Goal: Transaction & Acquisition: Purchase product/service

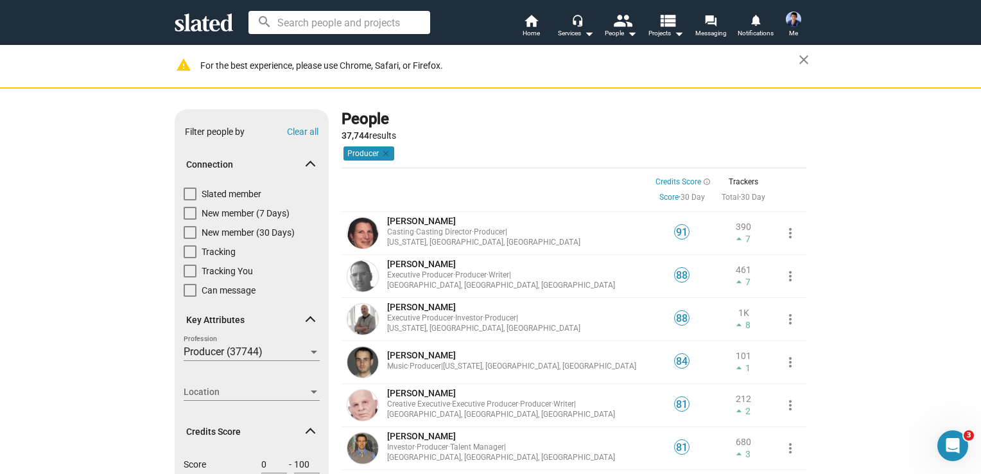
click at [796, 26] on span "Me" at bounding box center [793, 33] width 9 height 15
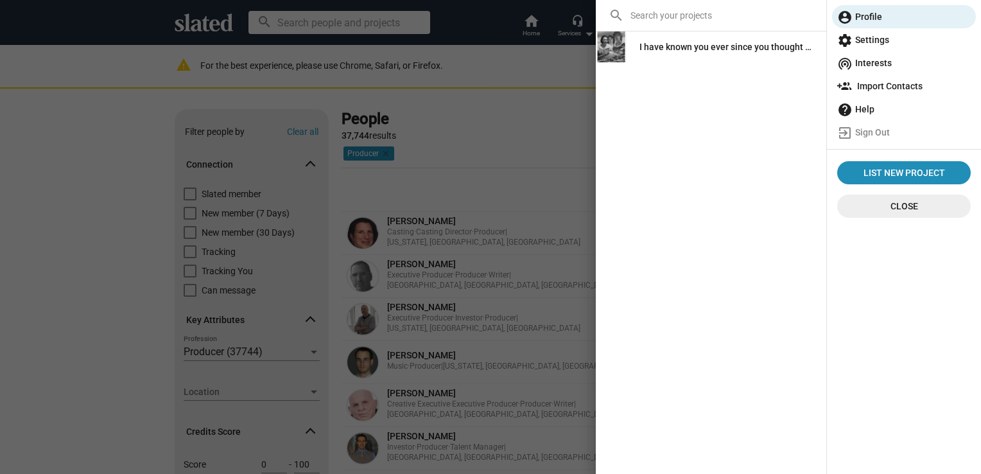
click at [737, 55] on div "I have known you ever since you thought of me" at bounding box center [728, 46] width 177 height 23
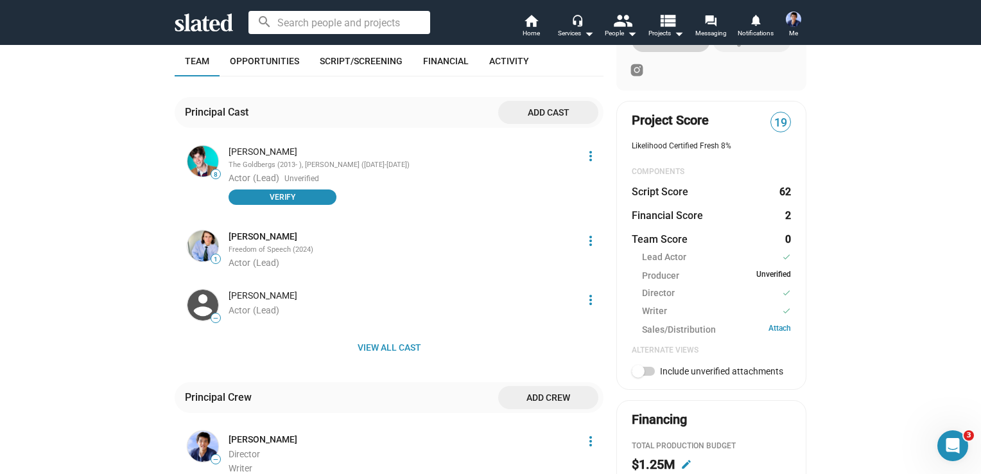
scroll to position [321, 0]
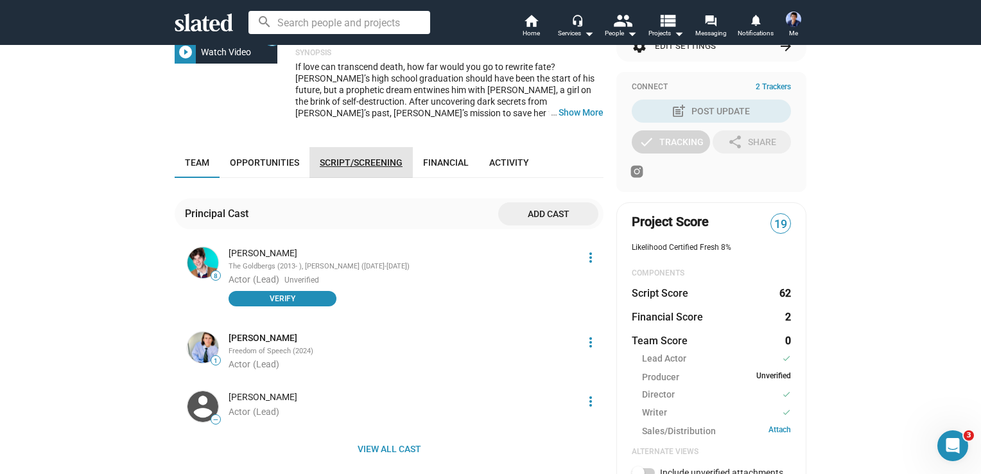
click at [337, 159] on span "Script/Screening" at bounding box center [361, 162] width 83 height 10
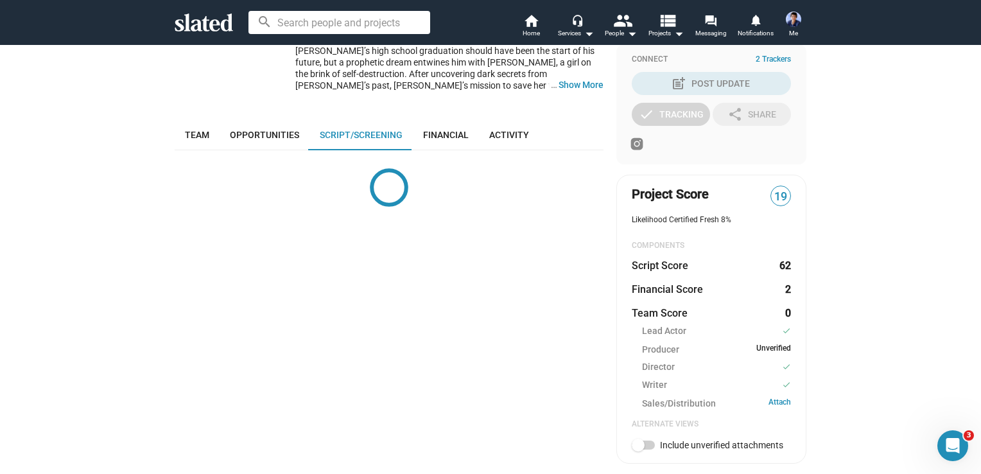
scroll to position [424, 0]
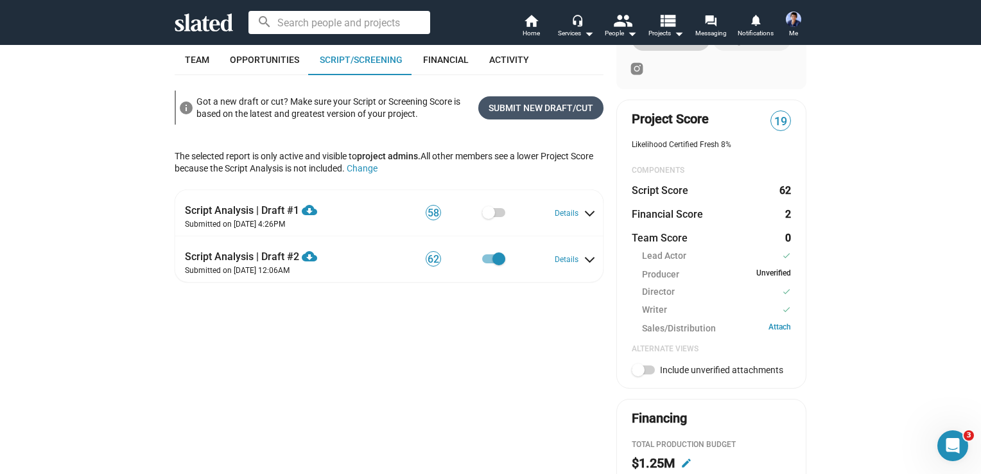
click at [539, 109] on span "Submit New Draft/Cut" at bounding box center [541, 107] width 105 height 23
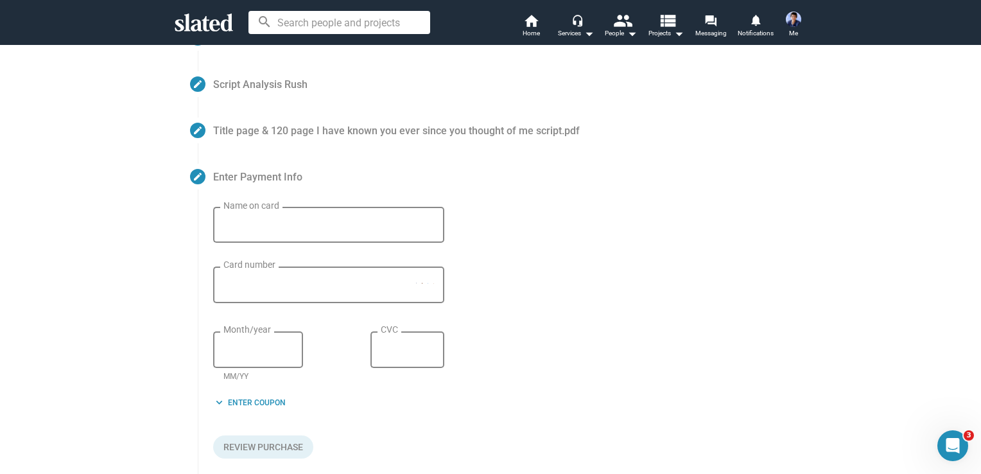
scroll to position [148, 0]
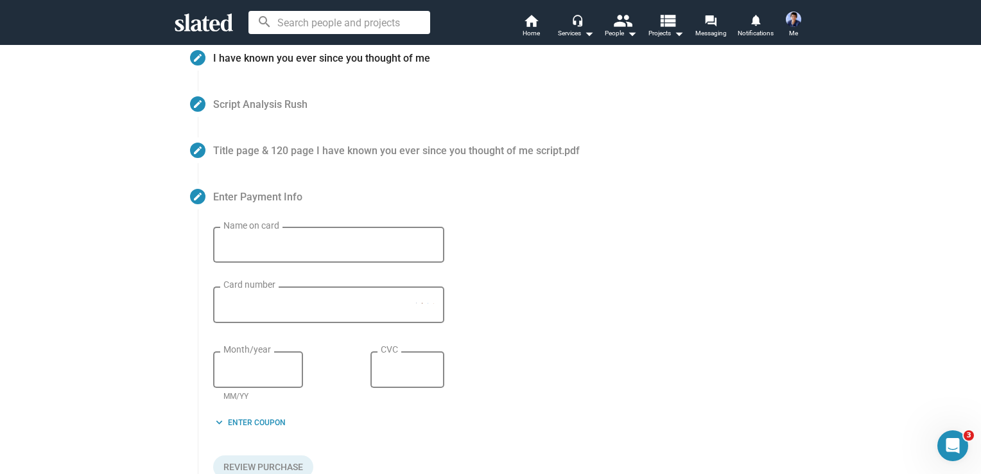
click at [335, 243] on input "Name on card" at bounding box center [328, 246] width 211 height 12
click at [283, 249] on input "Name on card" at bounding box center [328, 246] width 211 height 12
type input "[PERSON_NAME]"
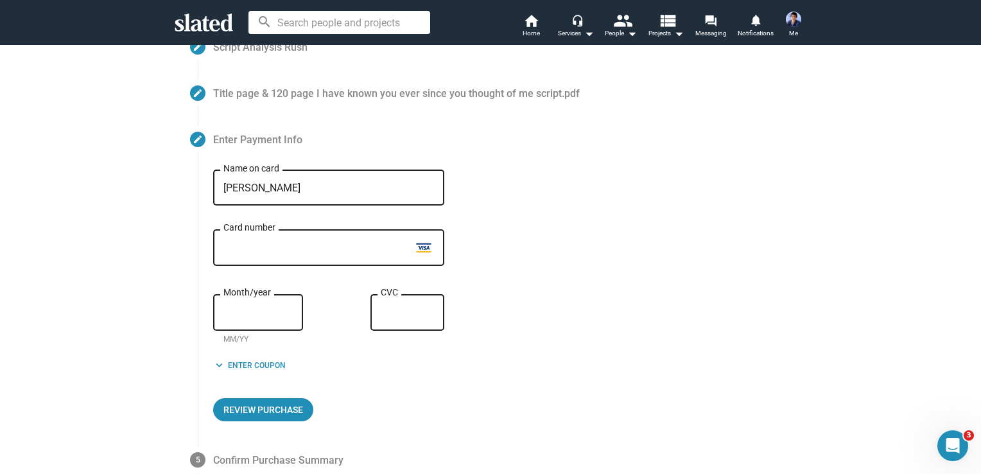
scroll to position [212, 0]
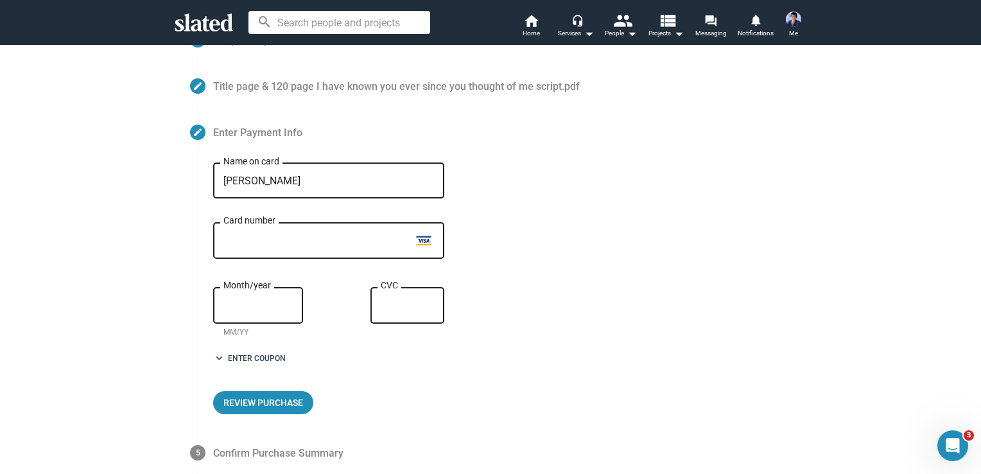
click at [265, 360] on span "keyboard_arrow_down Enter Coupon" at bounding box center [249, 358] width 73 height 13
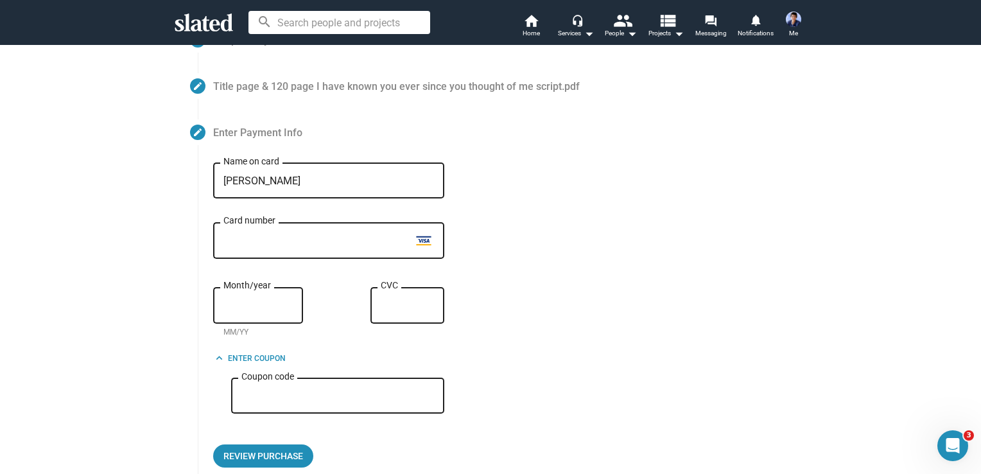
click at [282, 401] on input "Coupon code" at bounding box center [337, 396] width 193 height 12
paste input "YTAT-RESUB50"
type input "YTAT-RESUB50"
click at [500, 414] on form "[PERSON_NAME] Name on card test Card number test Month/year MM/YY test CVC keyb…" at bounding box center [509, 314] width 593 height 305
click at [271, 462] on span "Review Purchase" at bounding box center [263, 455] width 80 height 23
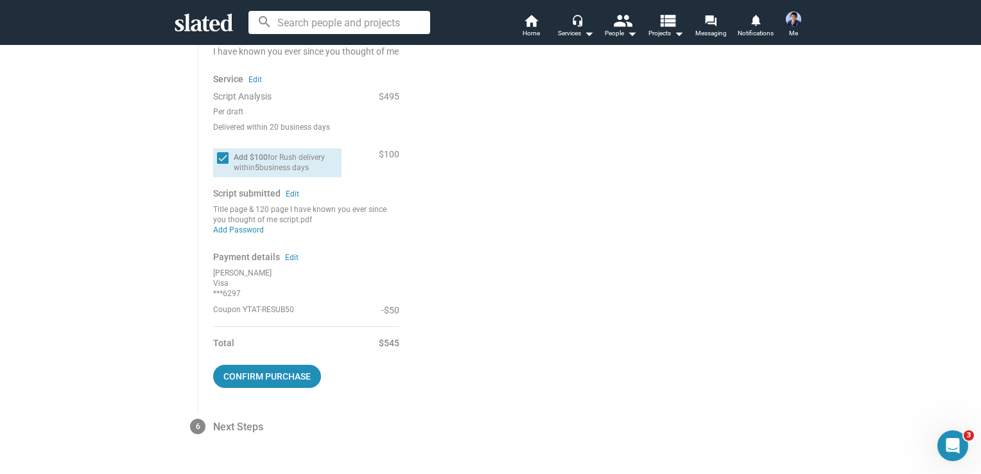
scroll to position [387, 0]
click at [267, 380] on span "Confirm purchase" at bounding box center [266, 374] width 87 height 23
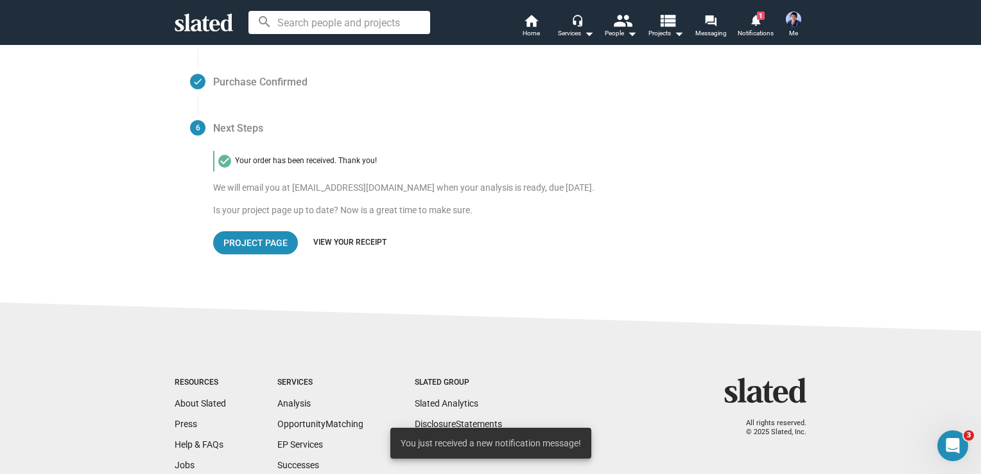
scroll to position [304, 0]
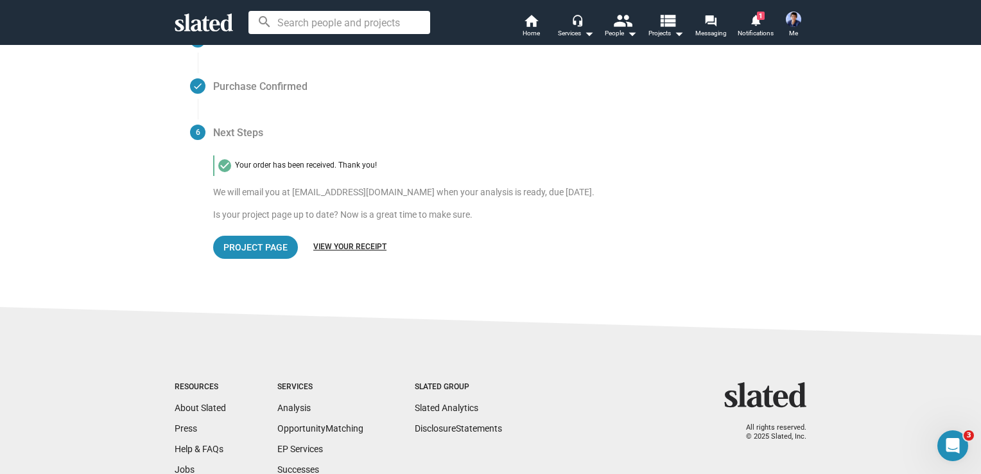
click at [333, 243] on link "View your receipt" at bounding box center [349, 247] width 73 height 10
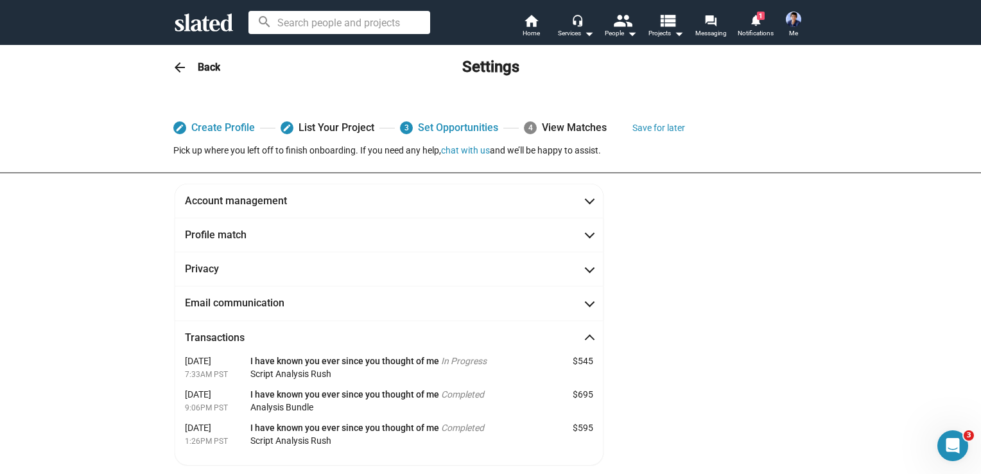
click at [121, 366] on div "edit Create Profile edit List Your Project 3 Set Opportunities 4 View Matches S…" at bounding box center [490, 293] width 981 height 405
click at [757, 24] on mat-icon "notifications" at bounding box center [755, 19] width 12 height 12
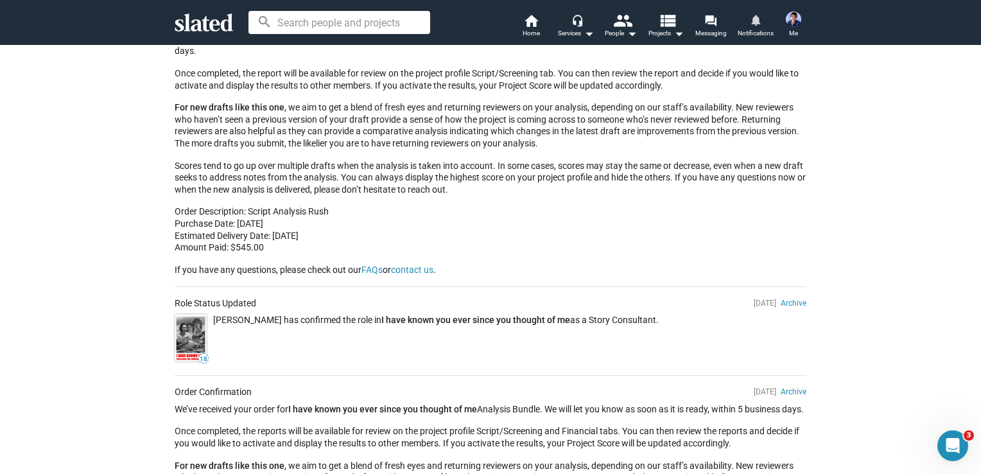
scroll to position [321, 0]
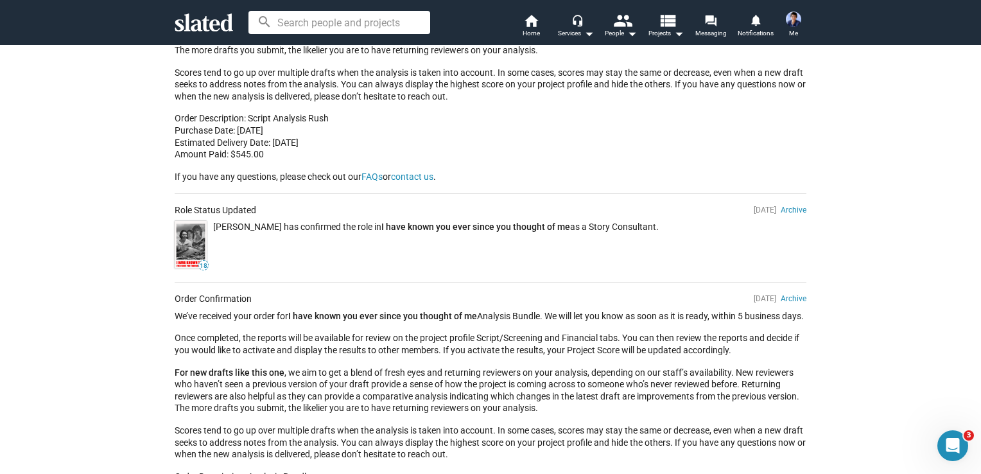
click at [186, 245] on img at bounding box center [191, 245] width 32 height 48
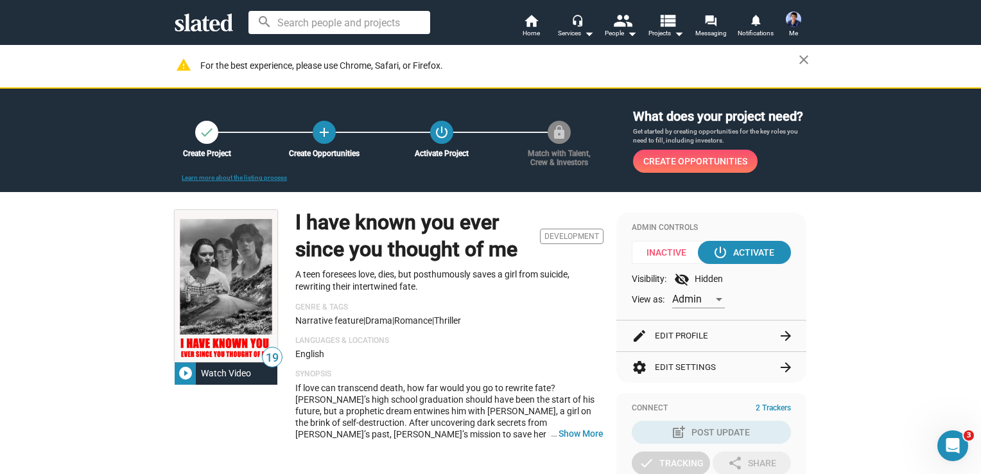
click at [800, 26] on span at bounding box center [794, 19] width 21 height 21
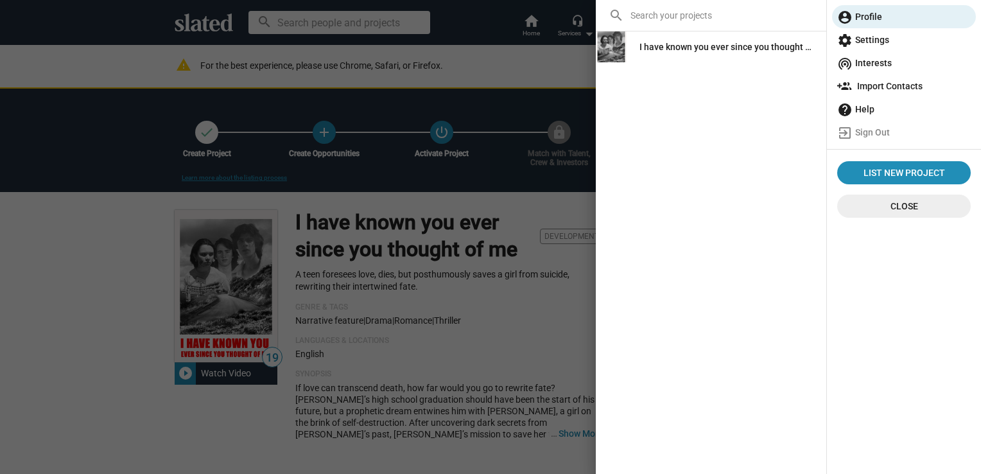
click at [765, 44] on div "I have known you ever since you thought of me" at bounding box center [728, 46] width 177 height 23
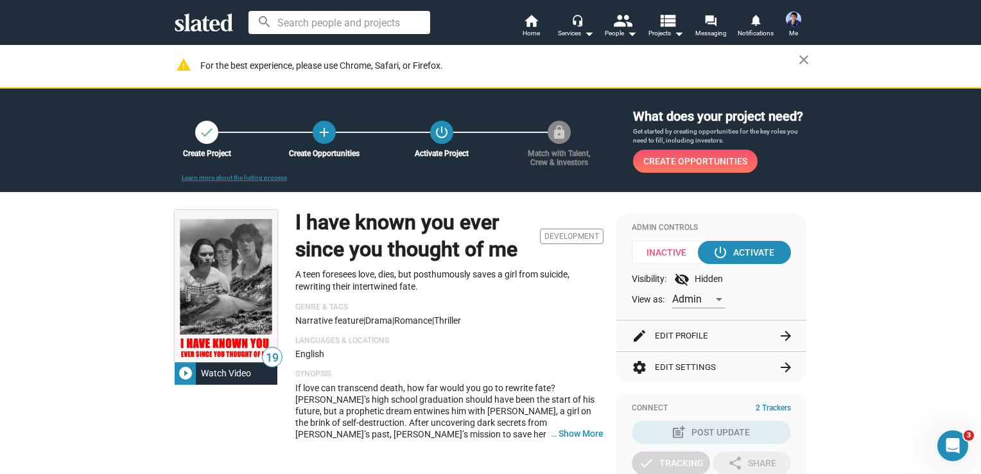
click at [791, 15] on img at bounding box center [793, 19] width 15 height 15
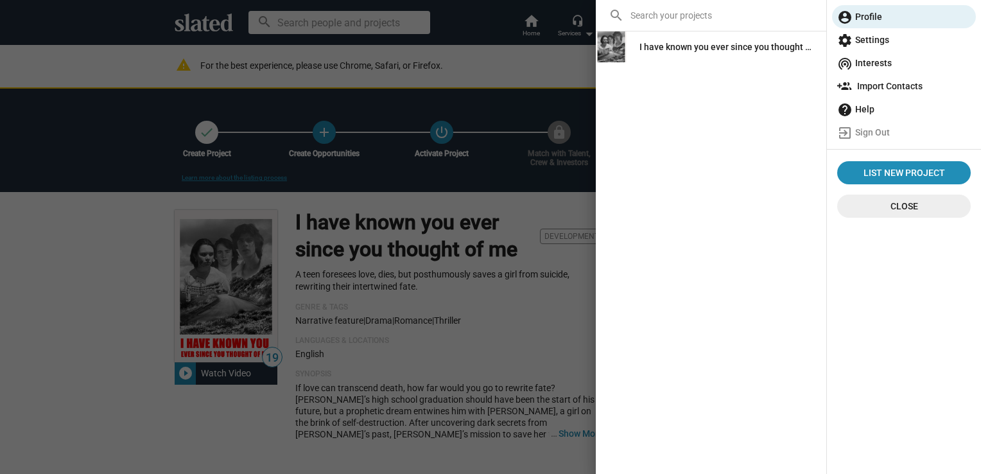
click at [392, 181] on div at bounding box center [490, 237] width 981 height 474
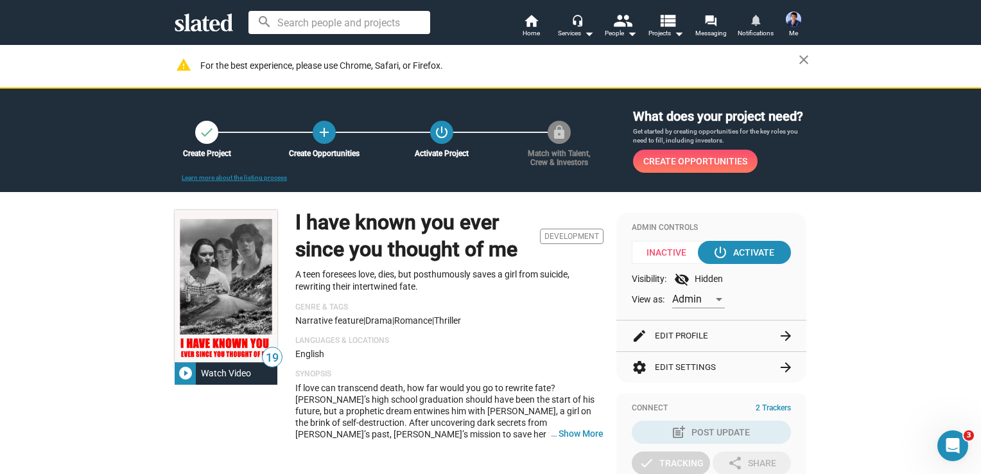
click at [758, 25] on mat-icon "notifications" at bounding box center [755, 19] width 12 height 12
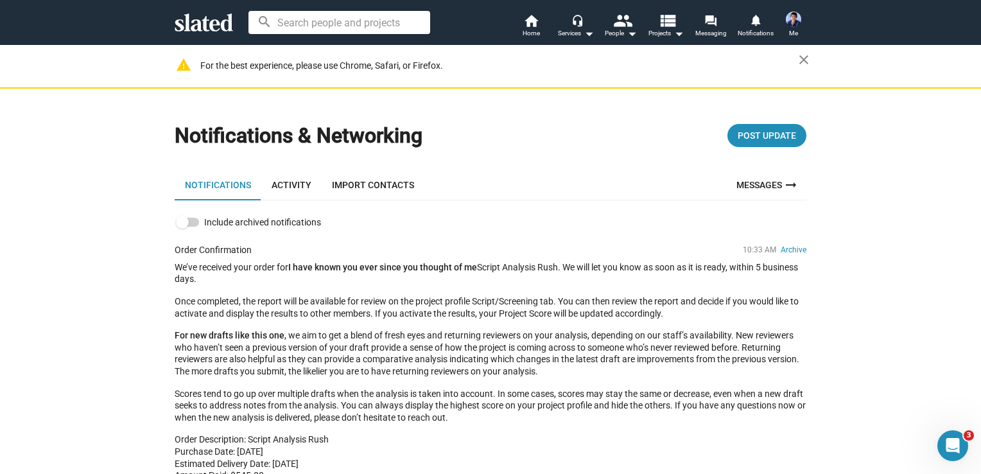
click at [786, 24] on span at bounding box center [794, 19] width 21 height 21
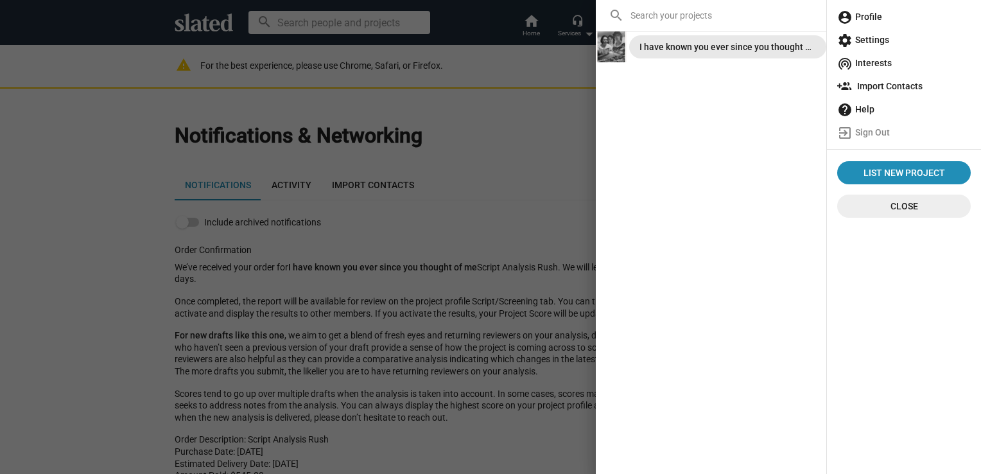
click at [753, 45] on div "I have known you ever since you thought of me" at bounding box center [728, 46] width 177 height 23
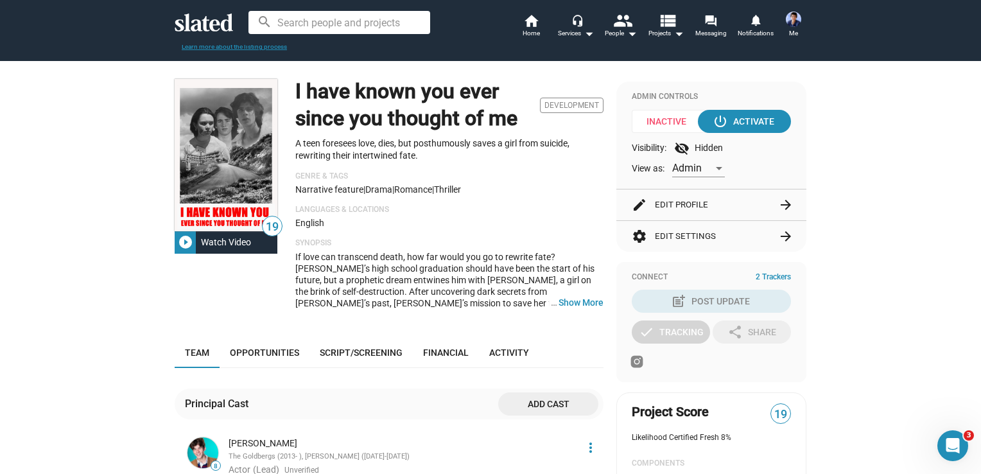
scroll to position [128, 0]
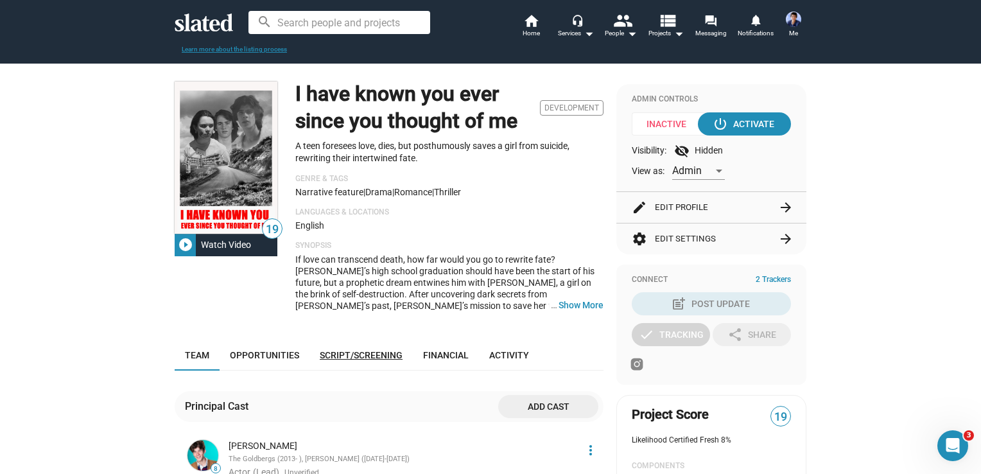
click at [362, 359] on span "Script/Screening" at bounding box center [361, 355] width 83 height 10
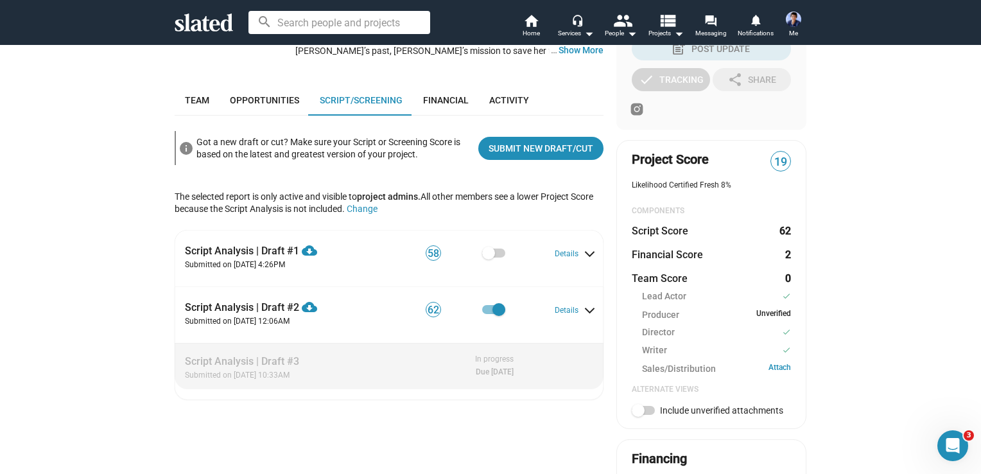
scroll to position [424, 0]
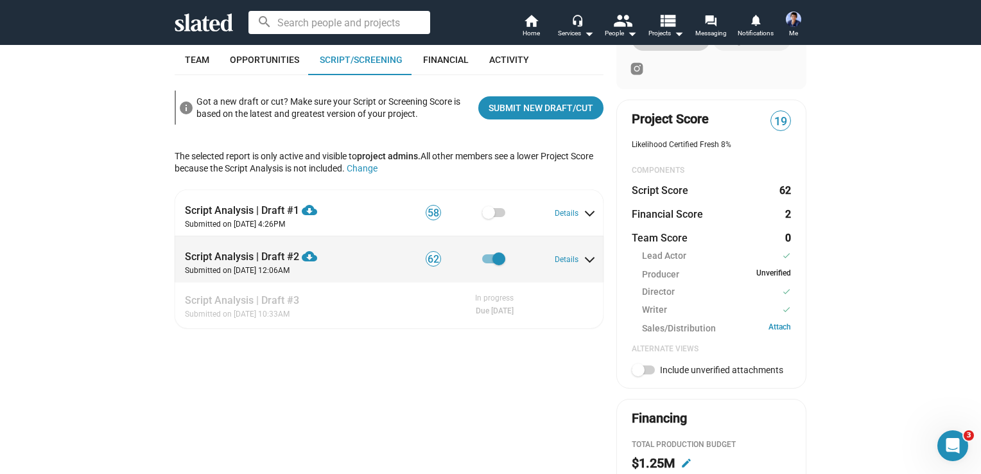
click at [483, 261] on span at bounding box center [493, 258] width 23 height 9
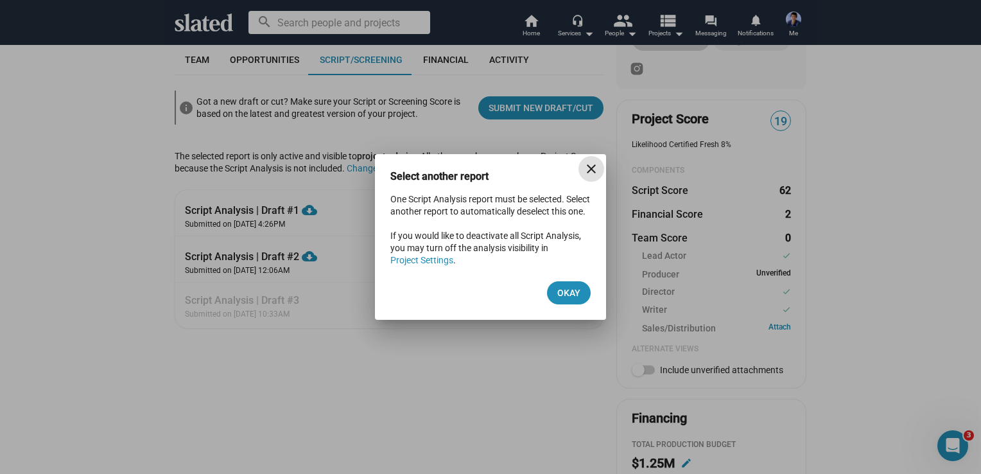
click at [593, 161] on mat-icon "close" at bounding box center [591, 168] width 15 height 15
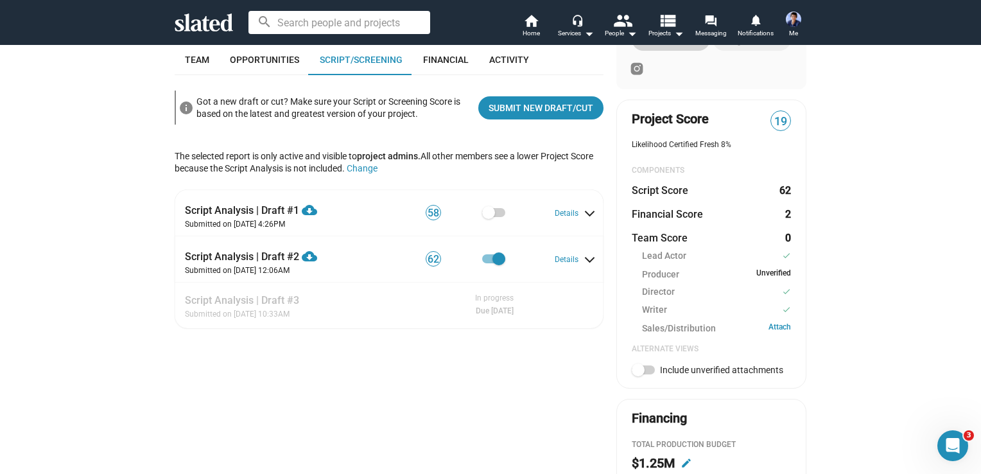
click at [295, 399] on div "19 play_circle_filled Watch Video I have known you ever since you thought of me…" at bounding box center [389, 253] width 429 height 929
